Goal: Navigation & Orientation: Find specific page/section

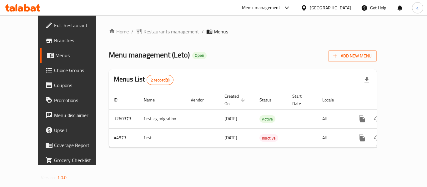
drag, startPoint x: 0, startPoint y: 0, endPoint x: 124, endPoint y: 30, distance: 127.5
click at [144, 30] on span "Restaurants management" at bounding box center [172, 32] width 56 height 8
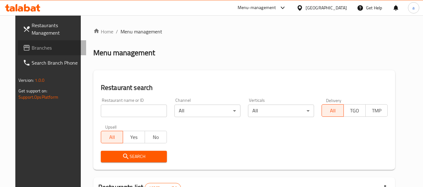
click at [37, 44] on span "Branches" at bounding box center [56, 48] width 49 height 8
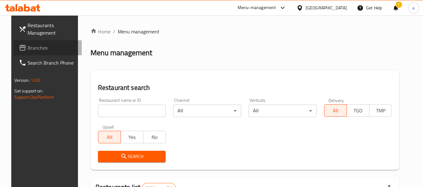
click at [30, 48] on span "Branches" at bounding box center [52, 48] width 49 height 8
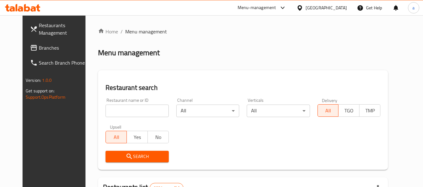
click at [39, 45] on span "Branches" at bounding box center [63, 48] width 49 height 8
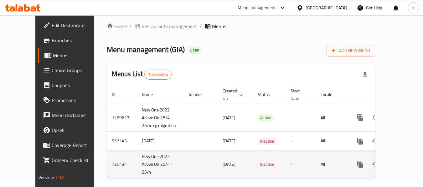
scroll to position [7, 0]
